Goal: Find contact information: Find contact information

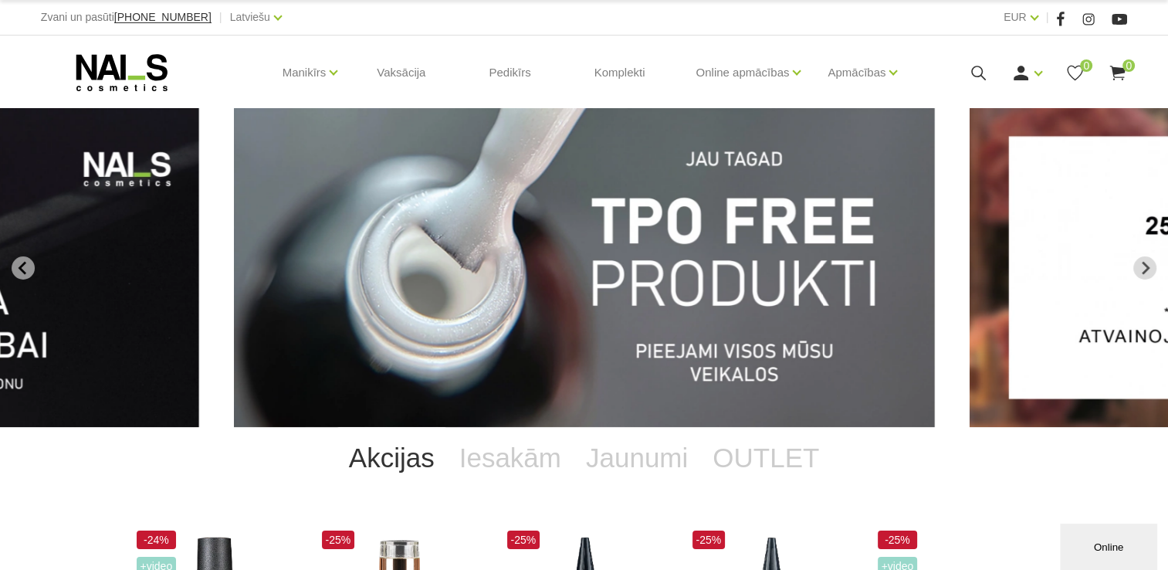
click at [618, 329] on img "1 of 12" at bounding box center [584, 267] width 701 height 319
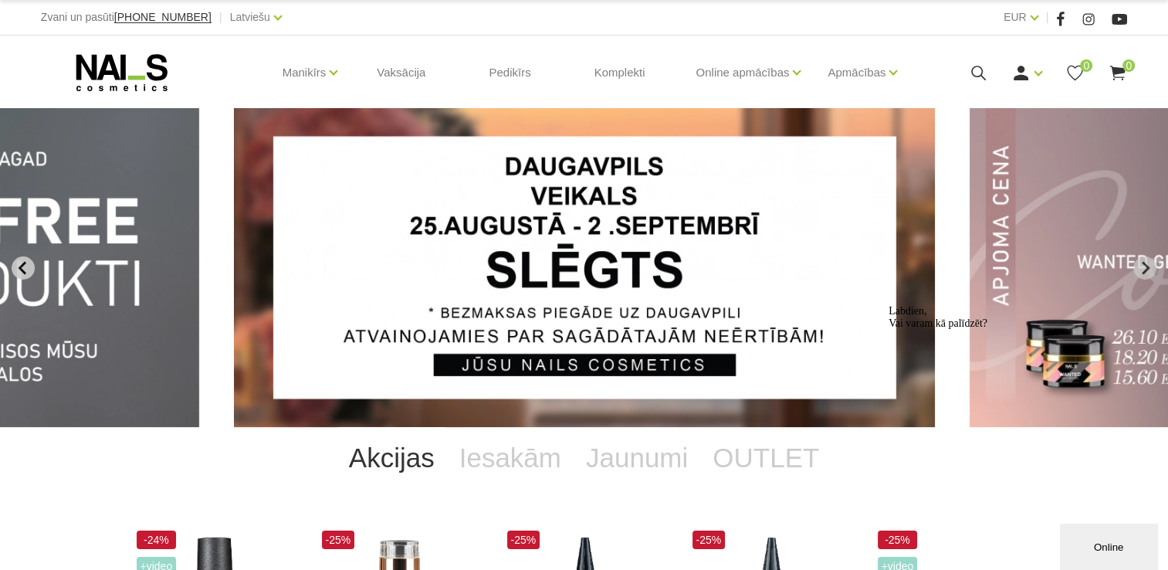
click at [22, 265] on icon "Previous slide" at bounding box center [22, 267] width 8 height 13
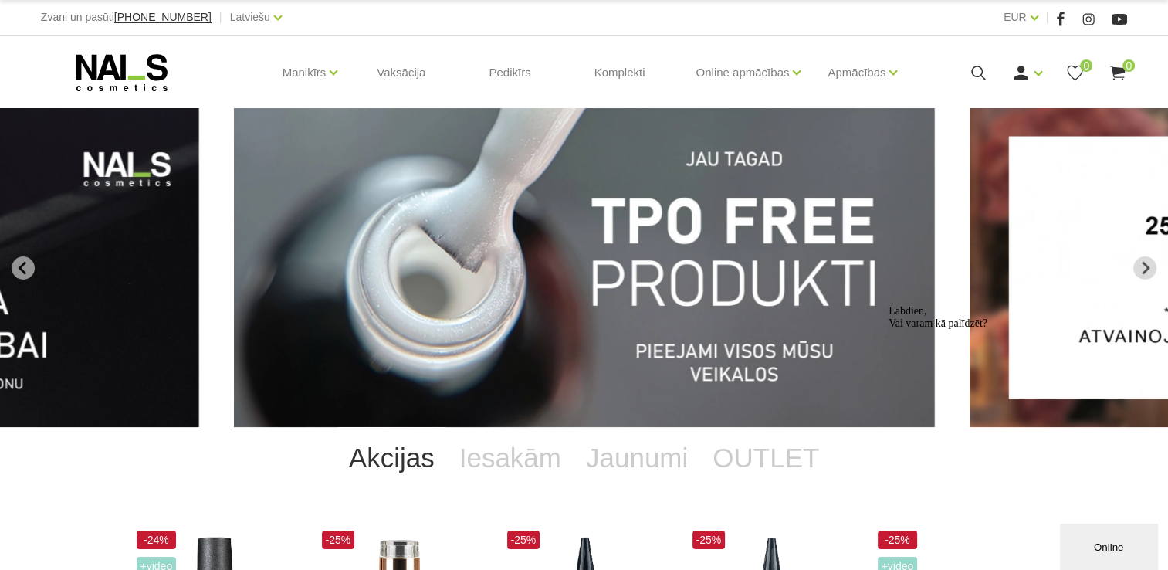
click at [695, 201] on img "1 of 12" at bounding box center [584, 267] width 701 height 319
